Goal: Task Accomplishment & Management: Manage account settings

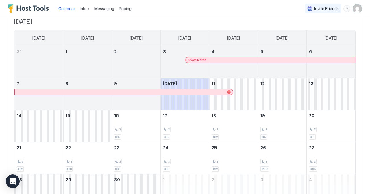
scroll to position [39, 0]
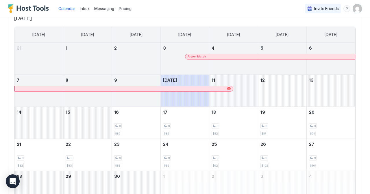
click at [238, 104] on div "September 11, 2025" at bounding box center [233, 91] width 48 height 32
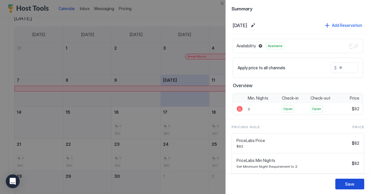
click at [351, 185] on div "Save" at bounding box center [349, 184] width 9 height 6
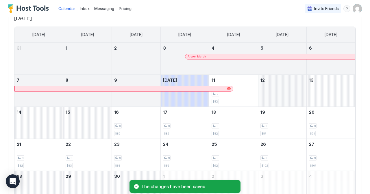
click at [272, 89] on div "September 12, 2025" at bounding box center [282, 91] width 48 height 32
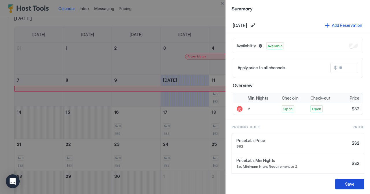
click at [354, 184] on div "Save" at bounding box center [349, 184] width 9 height 6
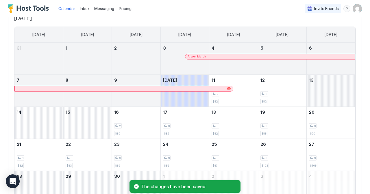
click at [321, 92] on div "September 13, 2025" at bounding box center [331, 91] width 49 height 32
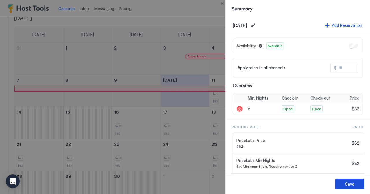
click at [351, 183] on div "Save" at bounding box center [349, 184] width 9 height 6
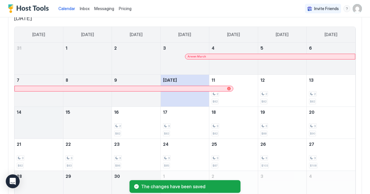
click at [39, 122] on div "September 14, 2025" at bounding box center [38, 123] width 49 height 32
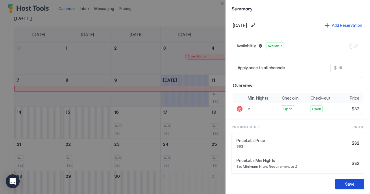
click at [341, 184] on button "Save" at bounding box center [349, 184] width 29 height 11
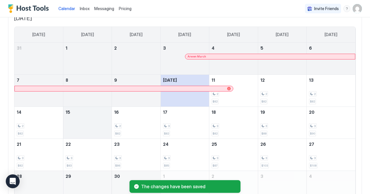
click at [77, 130] on div "September 15, 2025" at bounding box center [87, 123] width 48 height 32
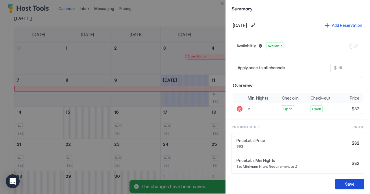
click at [348, 186] on div "Save" at bounding box center [349, 184] width 9 height 6
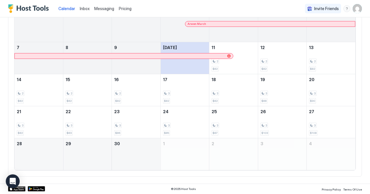
scroll to position [72, 0]
click at [242, 67] on div "2 $82" at bounding box center [234, 58] width 44 height 27
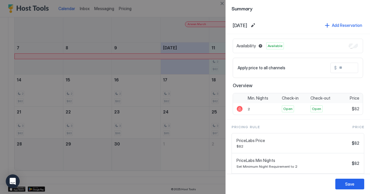
click at [347, 64] on input "Input Field" at bounding box center [360, 68] width 46 height 10
click at [350, 184] on div "Save" at bounding box center [349, 184] width 9 height 6
